Goal: Navigation & Orientation: Understand site structure

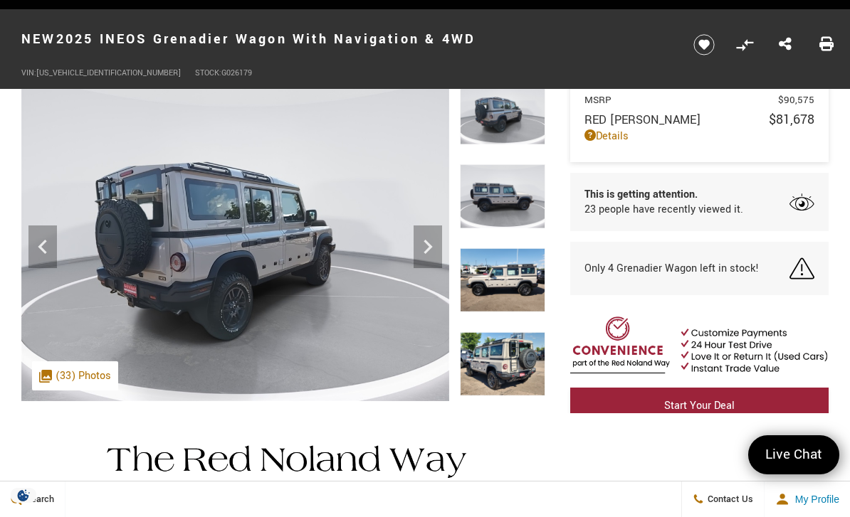
scroll to position [48, 0]
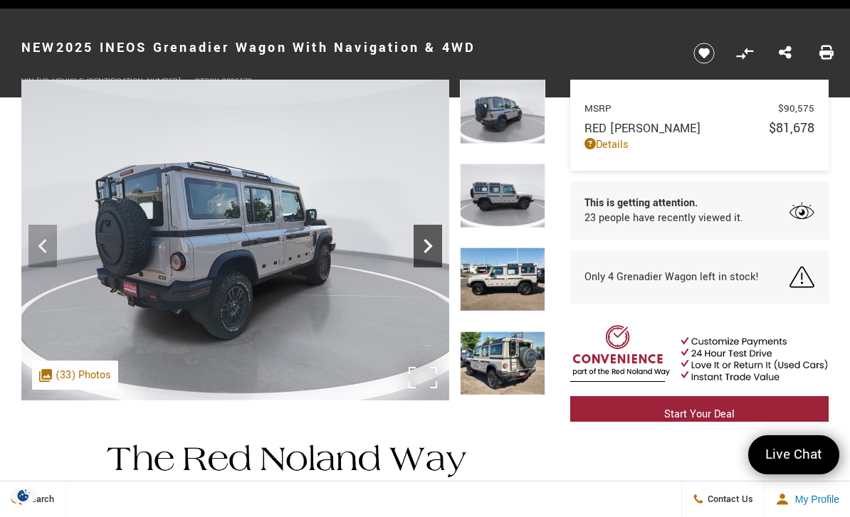
click at [438, 239] on icon "Next" at bounding box center [428, 246] width 28 height 28
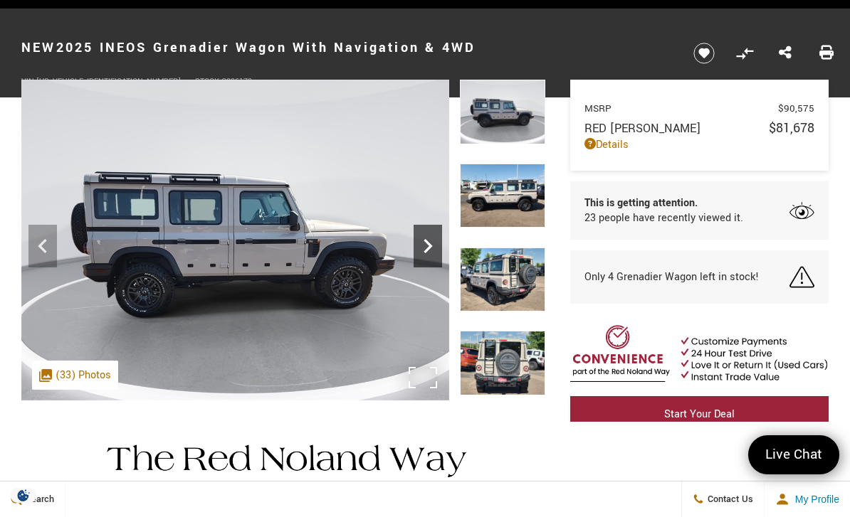
click at [433, 245] on icon "Next" at bounding box center [428, 246] width 28 height 28
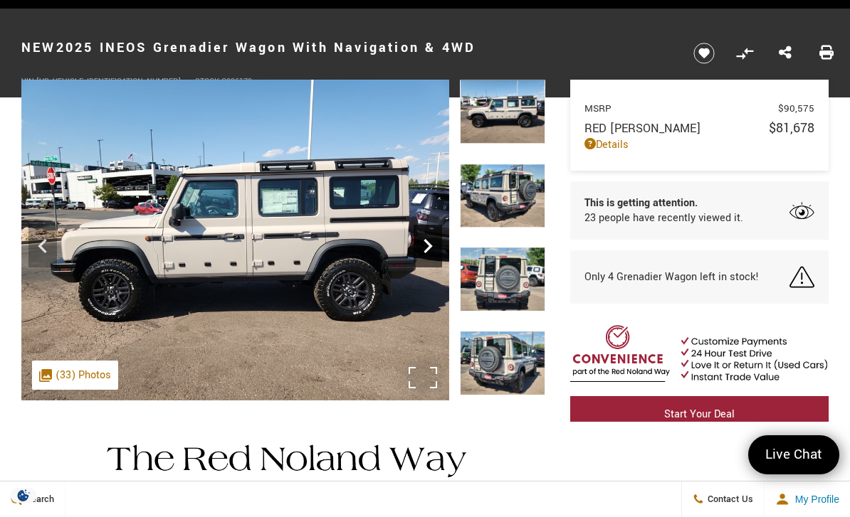
click at [428, 244] on icon "Next" at bounding box center [427, 246] width 9 height 14
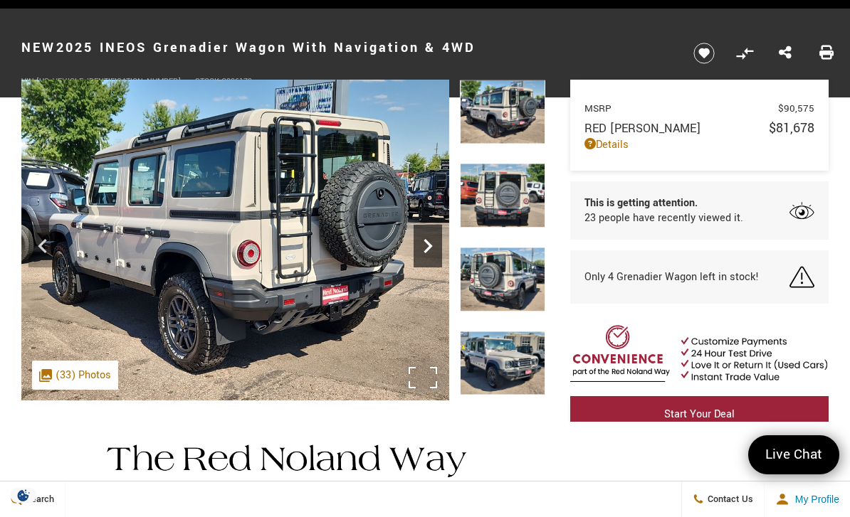
click at [425, 250] on icon "Next" at bounding box center [428, 246] width 28 height 28
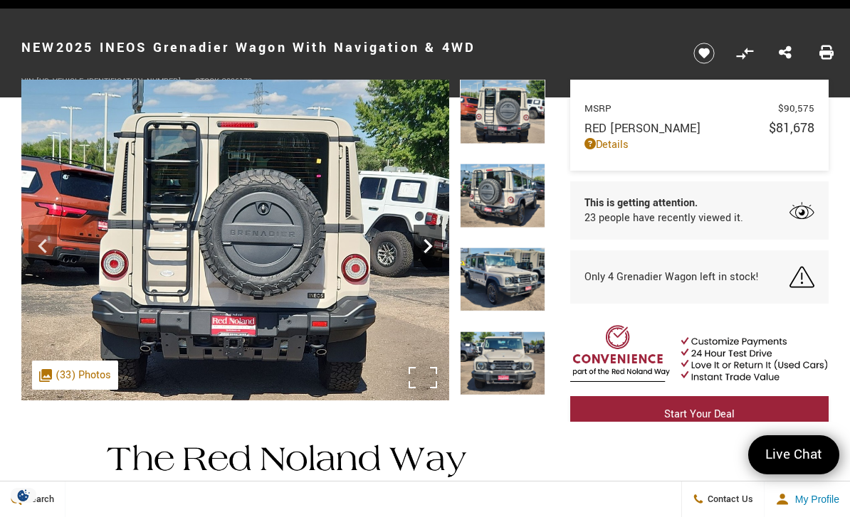
click at [429, 243] on icon "Next" at bounding box center [427, 246] width 9 height 14
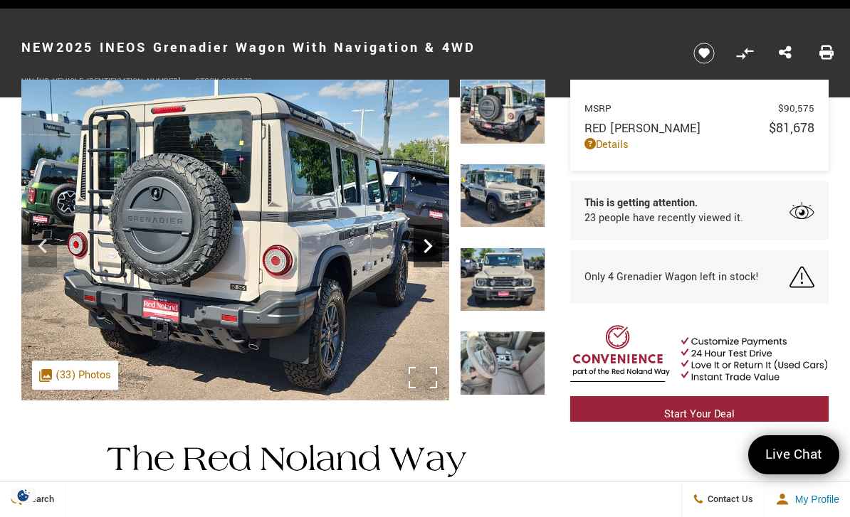
click at [428, 238] on icon "Next" at bounding box center [428, 246] width 28 height 28
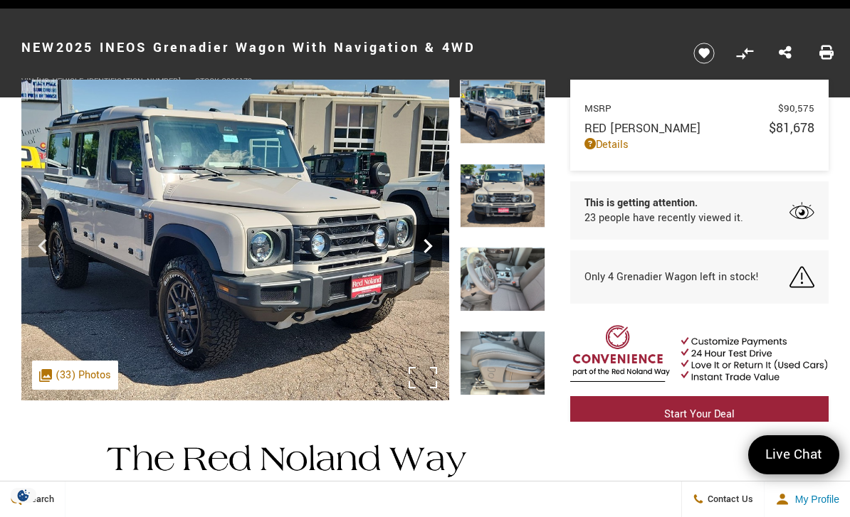
click at [427, 240] on icon "Next" at bounding box center [428, 246] width 28 height 28
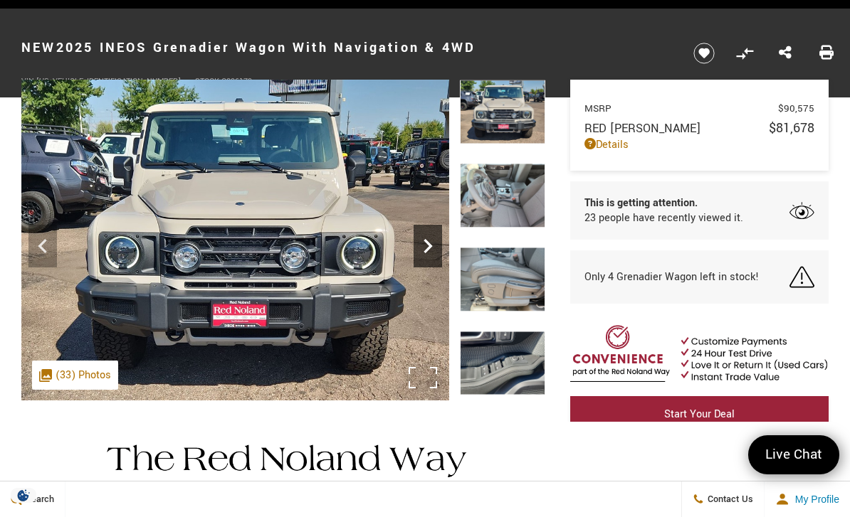
click at [427, 243] on icon "Next" at bounding box center [427, 246] width 9 height 14
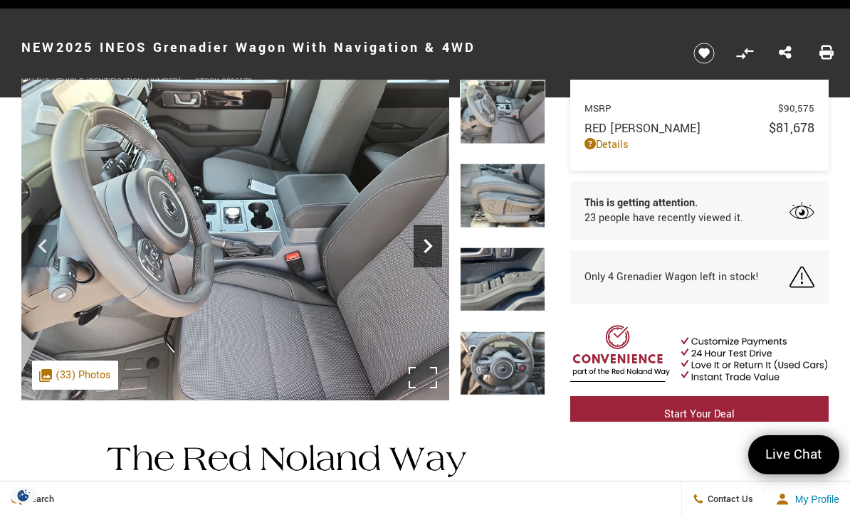
click at [432, 247] on icon "Next" at bounding box center [428, 246] width 28 height 28
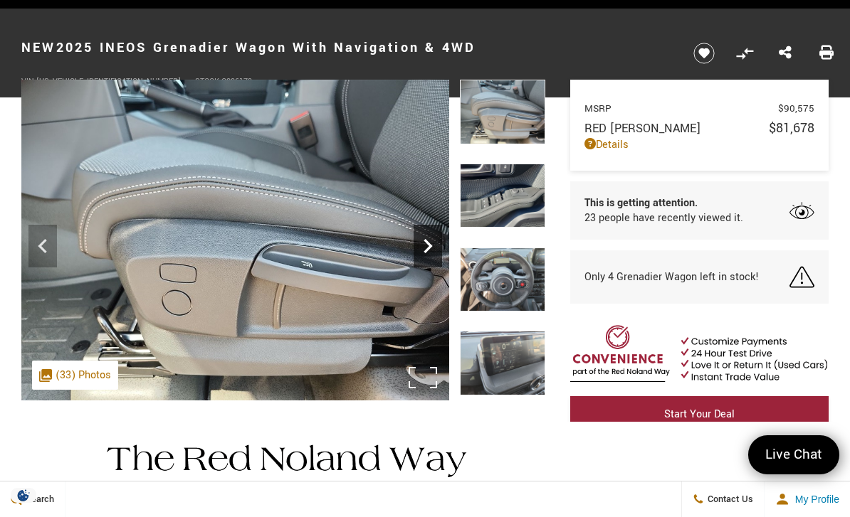
click at [48, 236] on icon "Previous" at bounding box center [42, 246] width 28 height 28
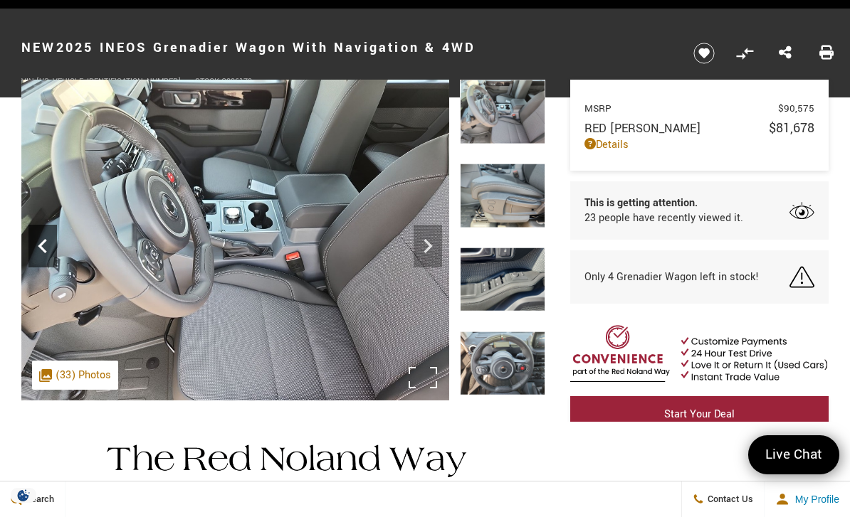
click at [433, 246] on icon "Next" at bounding box center [428, 246] width 28 height 28
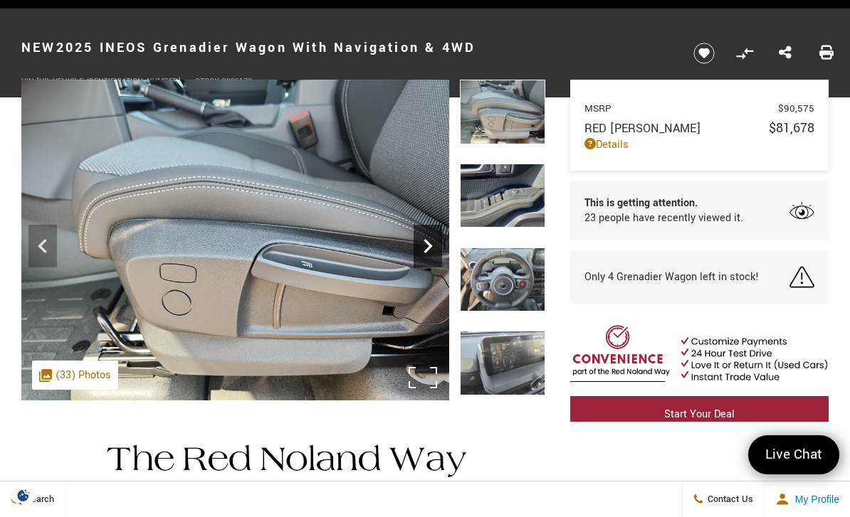
click at [433, 246] on icon "Next" at bounding box center [428, 246] width 28 height 28
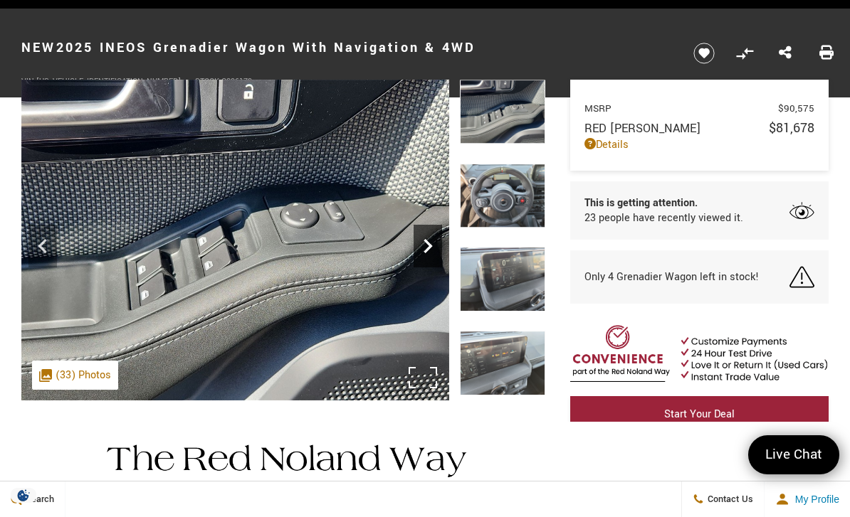
click at [433, 242] on icon "Next" at bounding box center [428, 246] width 28 height 28
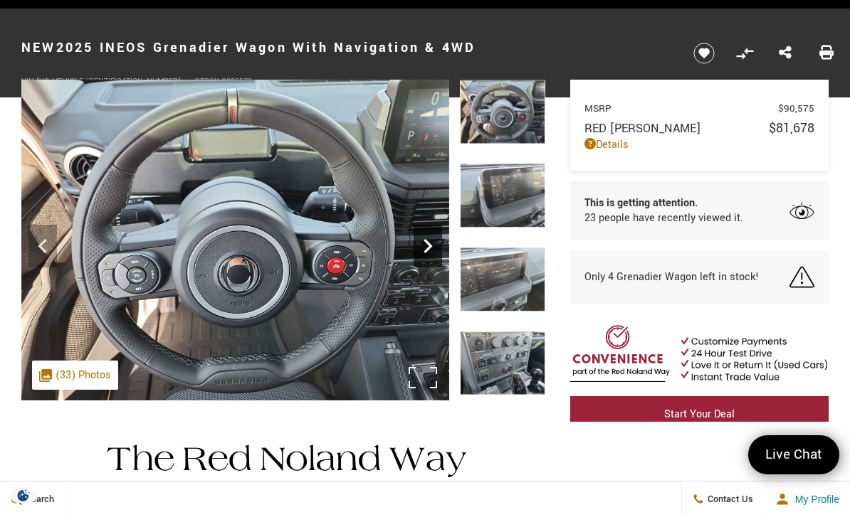
click at [431, 240] on icon "Next" at bounding box center [428, 246] width 28 height 28
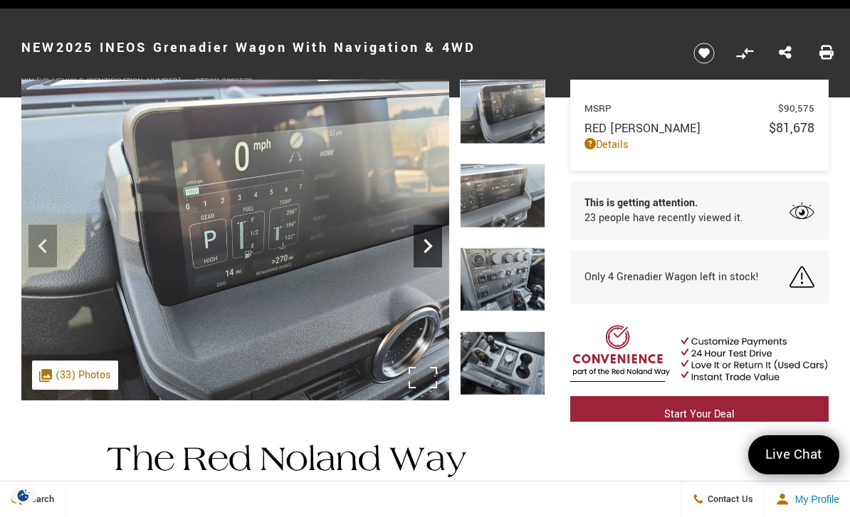
click at [428, 243] on icon "Next" at bounding box center [427, 246] width 9 height 14
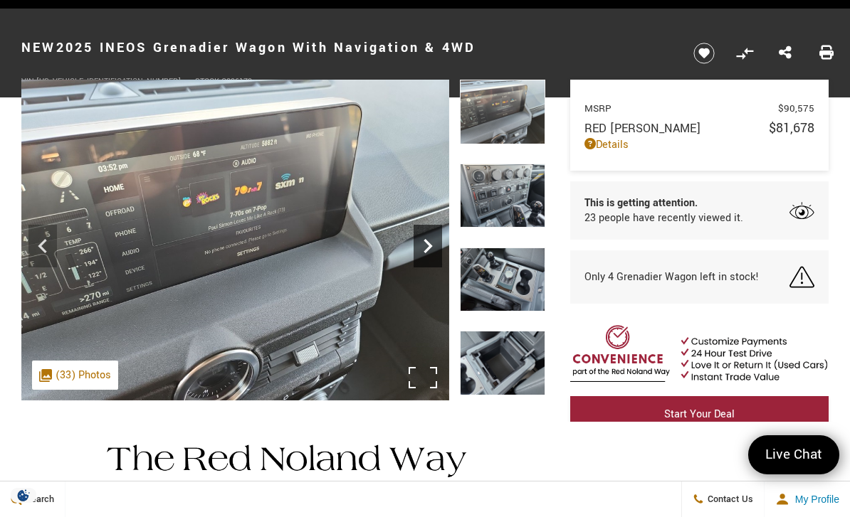
click at [425, 243] on icon "Next" at bounding box center [428, 246] width 28 height 28
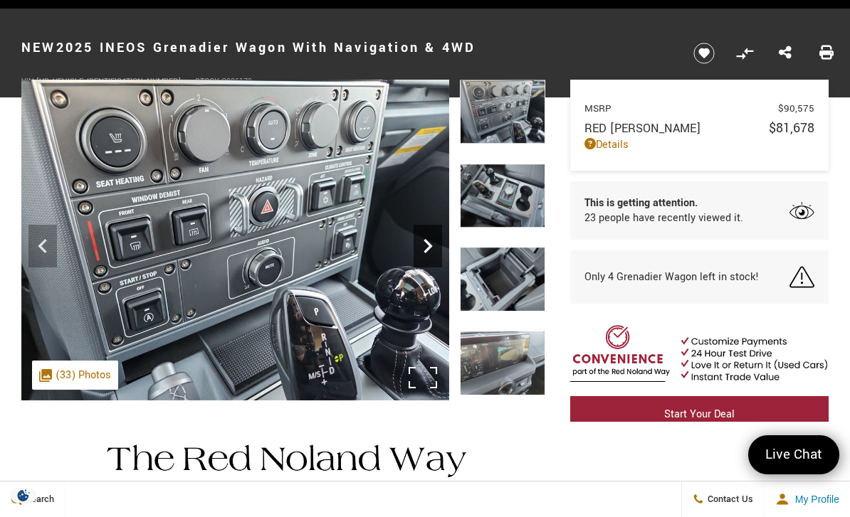
click at [437, 250] on icon "Next" at bounding box center [428, 246] width 28 height 28
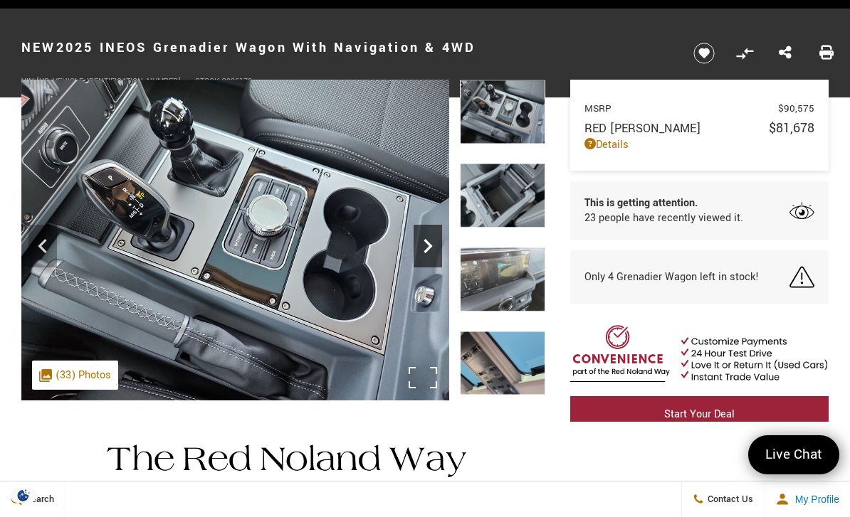
click at [429, 251] on icon "Next" at bounding box center [428, 246] width 28 height 28
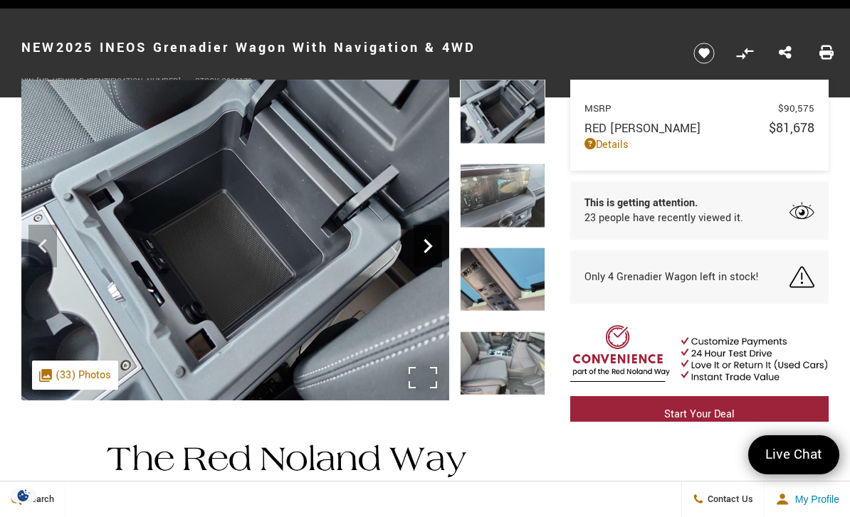
click at [428, 239] on icon "Next" at bounding box center [428, 246] width 28 height 28
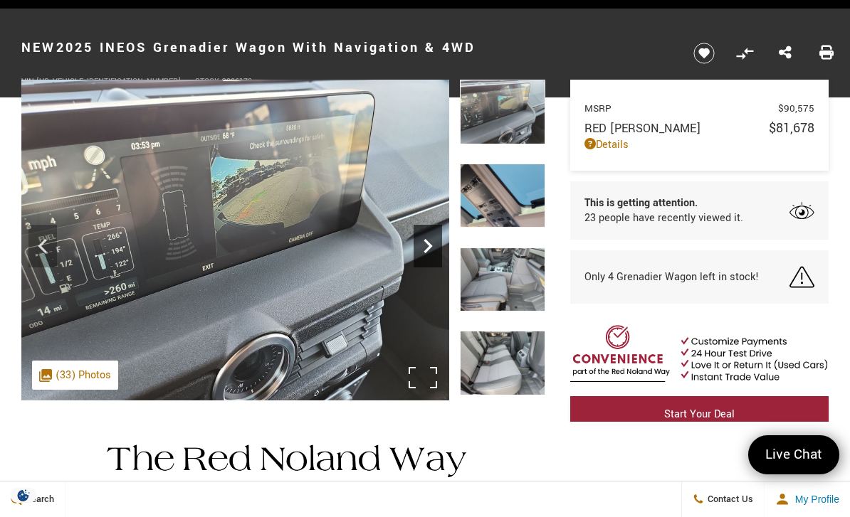
click at [437, 241] on icon "Next" at bounding box center [428, 246] width 28 height 28
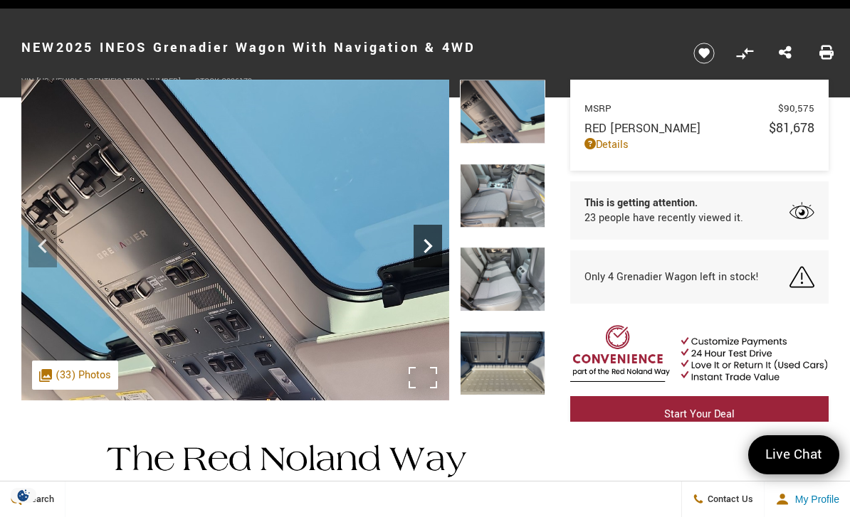
click at [428, 243] on icon "Next" at bounding box center [427, 246] width 9 height 14
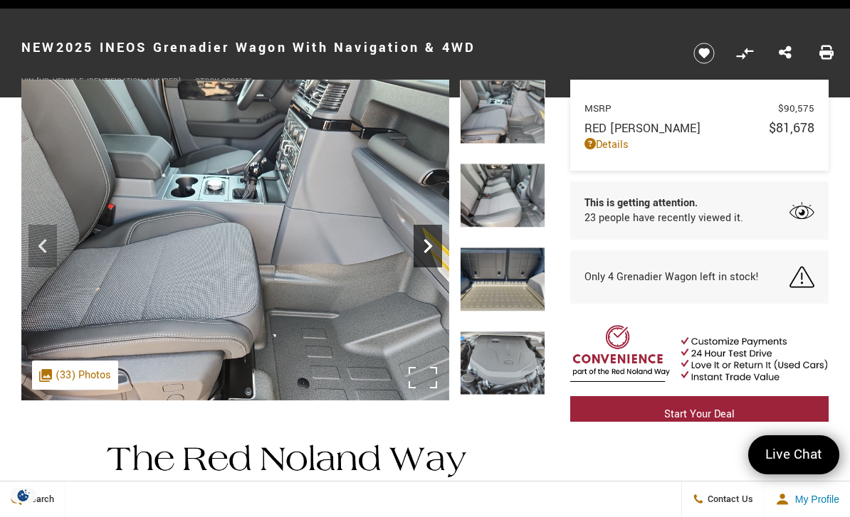
scroll to position [0, 0]
